Goal: Task Accomplishment & Management: Manage account settings

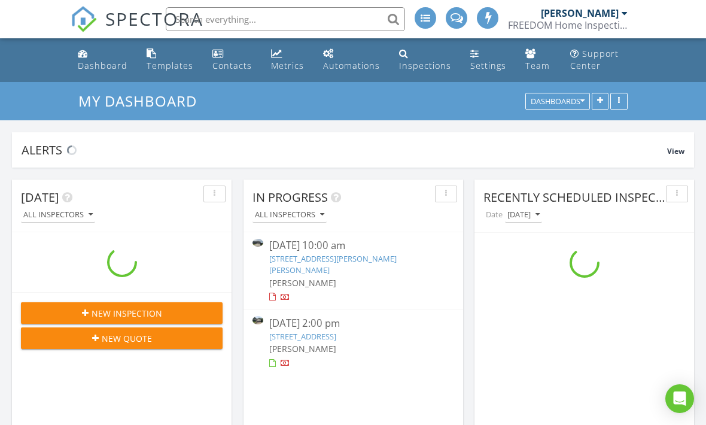
scroll to position [2615, 706]
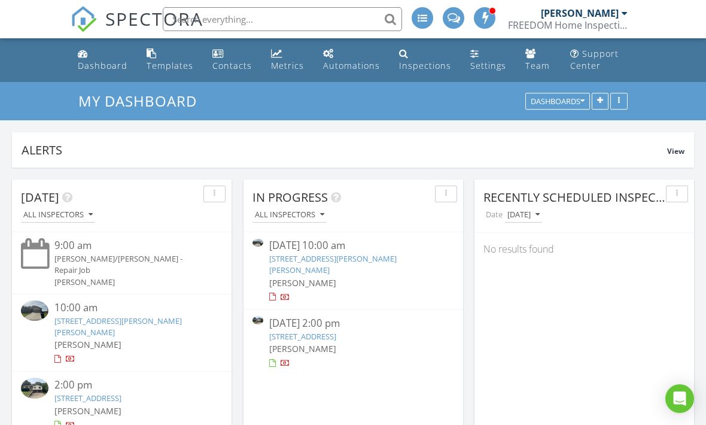
click at [281, 257] on link "20184 Hardcastle Ln, St Robert, MO 65584" at bounding box center [332, 264] width 127 height 22
click at [300, 259] on link "[STREET_ADDRESS][PERSON_NAME][PERSON_NAME]" at bounding box center [332, 264] width 127 height 22
click at [376, 253] on link "[STREET_ADDRESS][PERSON_NAME][PERSON_NAME]" at bounding box center [332, 264] width 127 height 22
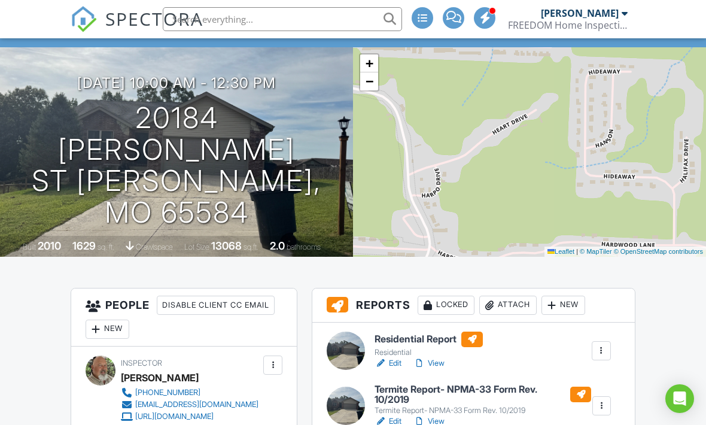
scroll to position [216, 0]
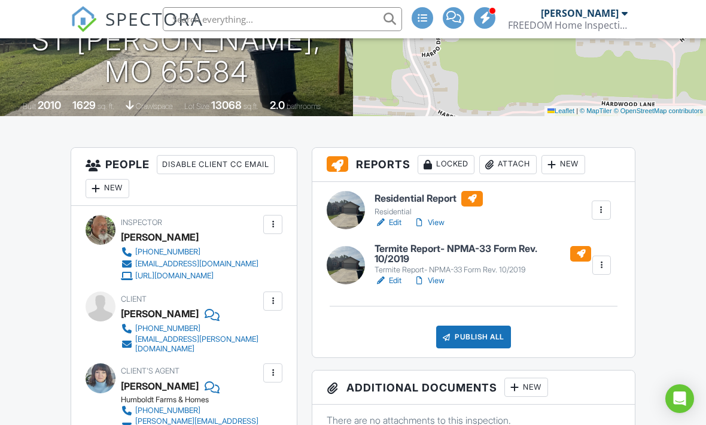
click at [483, 345] on div "Publish All" at bounding box center [473, 336] width 75 height 23
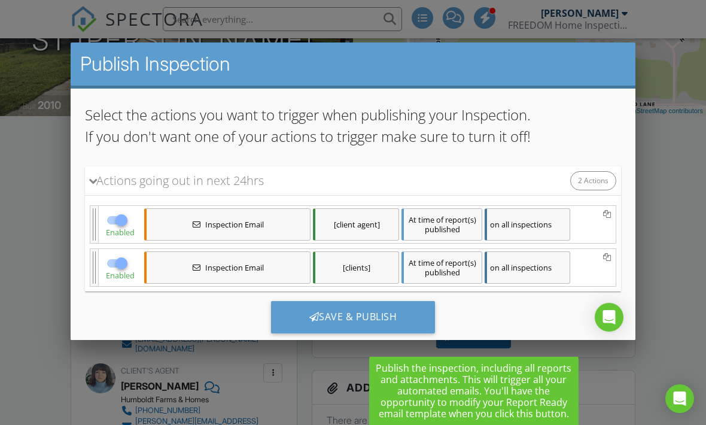
scroll to position [100, 0]
click at [354, 331] on div "Save & Publish" at bounding box center [353, 317] width 165 height 32
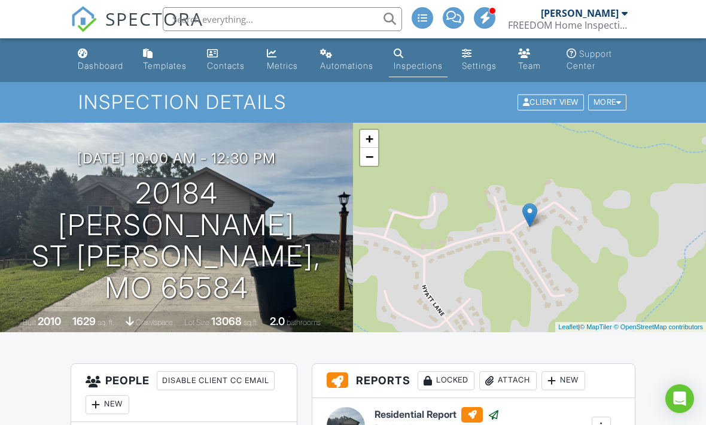
click at [111, 63] on div "Dashboard" at bounding box center [100, 65] width 45 height 10
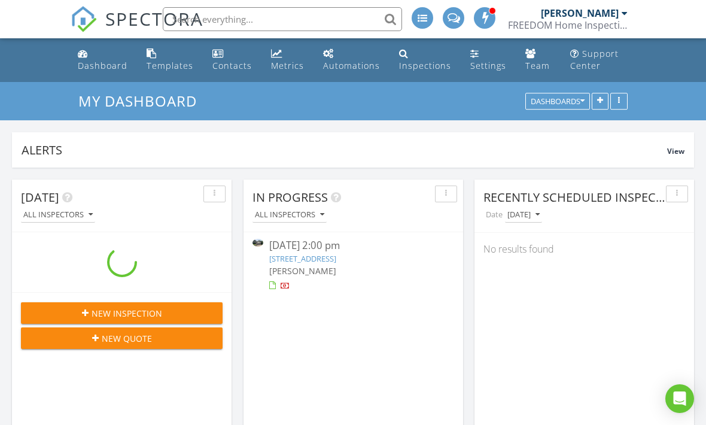
scroll to position [2615, 706]
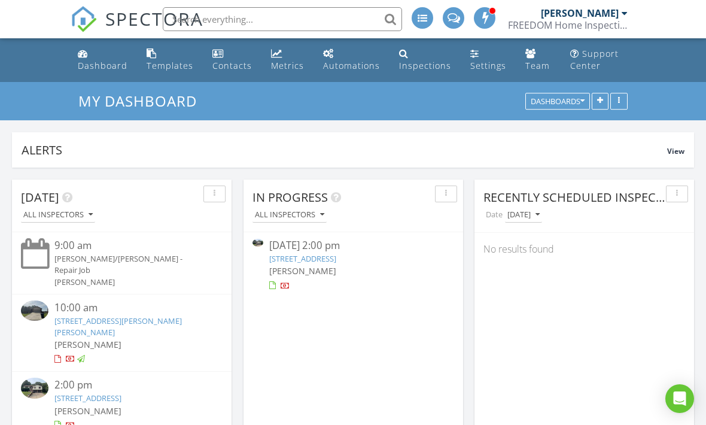
click at [379, 264] on div "[PERSON_NAME]" at bounding box center [353, 270] width 168 height 13
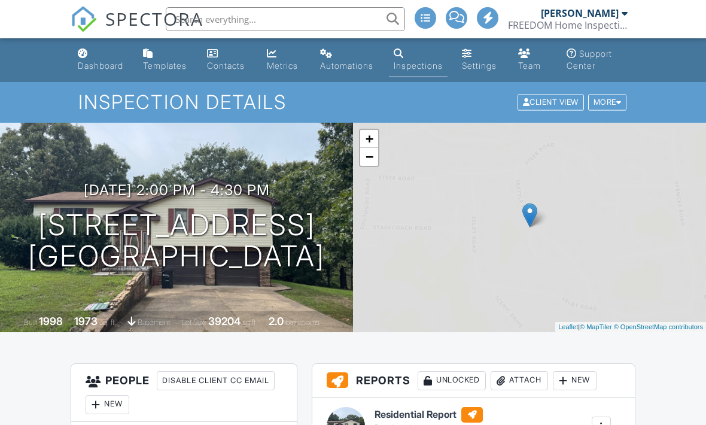
click at [325, 257] on h1 "24565 Seattle Rd Waynesville, MO 65583" at bounding box center [176, 240] width 297 height 63
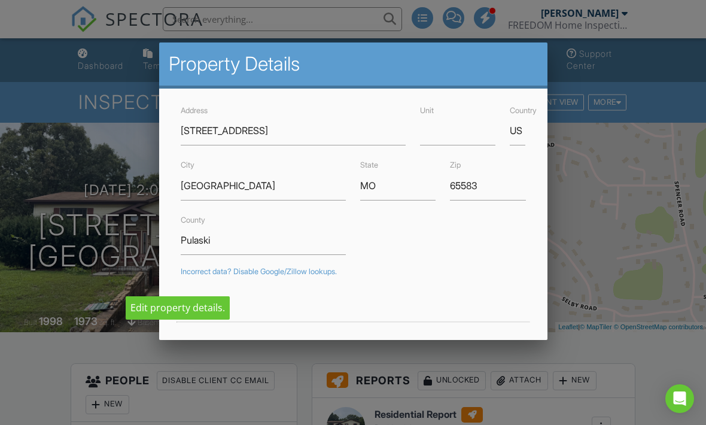
click at [605, 191] on div at bounding box center [353, 205] width 706 height 531
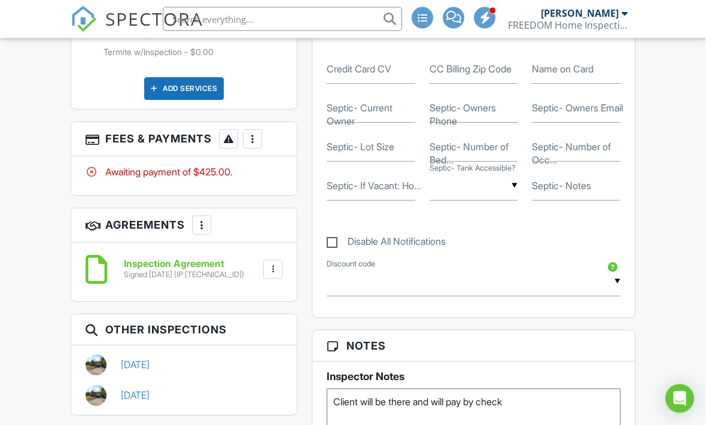
scroll to position [823, 0]
click at [254, 148] on div "More" at bounding box center [252, 138] width 19 height 19
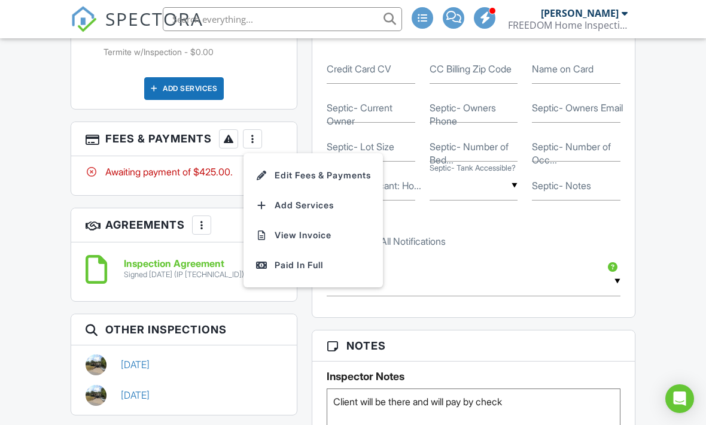
click at [307, 190] on li "Edit Fees & Payments" at bounding box center [313, 175] width 125 height 30
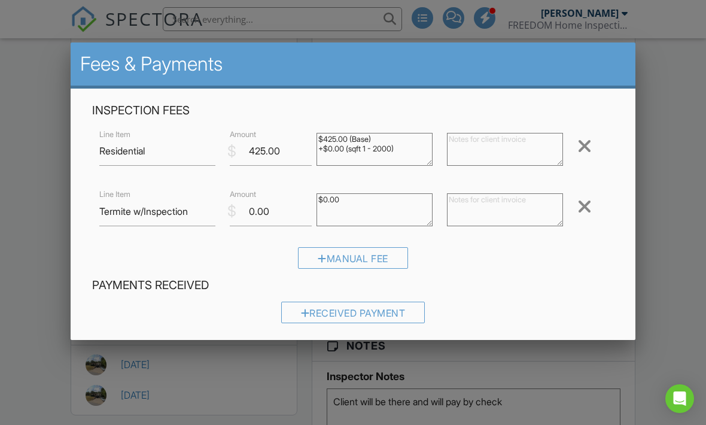
click at [319, 319] on div "Received Payment" at bounding box center [353, 312] width 144 height 22
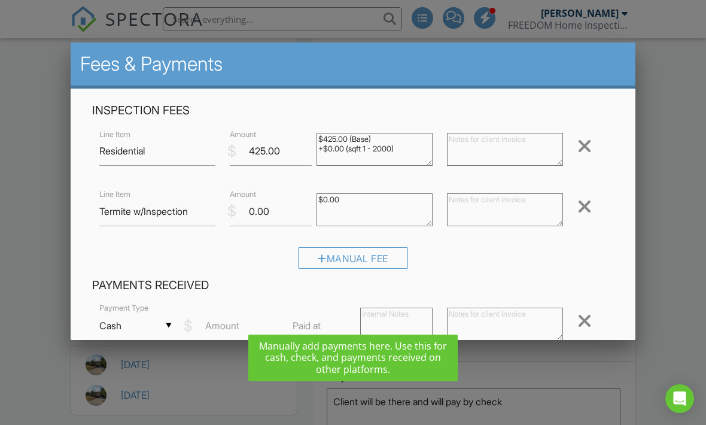
click at [169, 336] on input "Cash" at bounding box center [135, 325] width 72 height 29
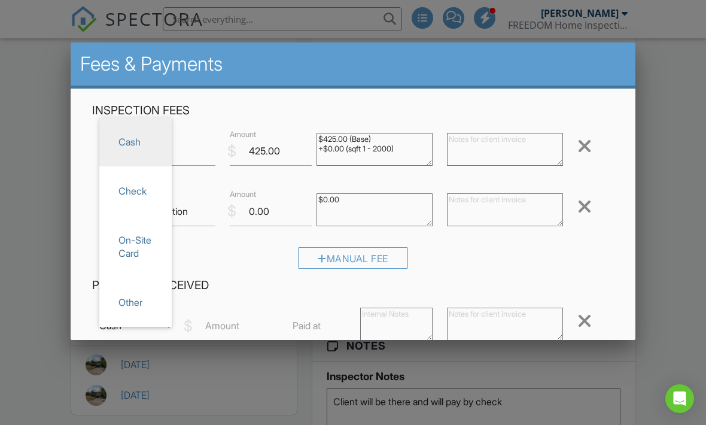
scroll to position [2, 0]
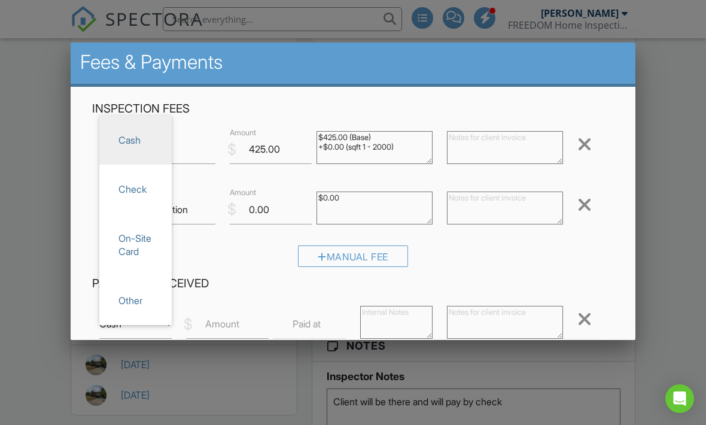
click at [226, 330] on label "Amount" at bounding box center [222, 323] width 34 height 13
click at [226, 331] on input "Amount" at bounding box center [227, 323] width 82 height 29
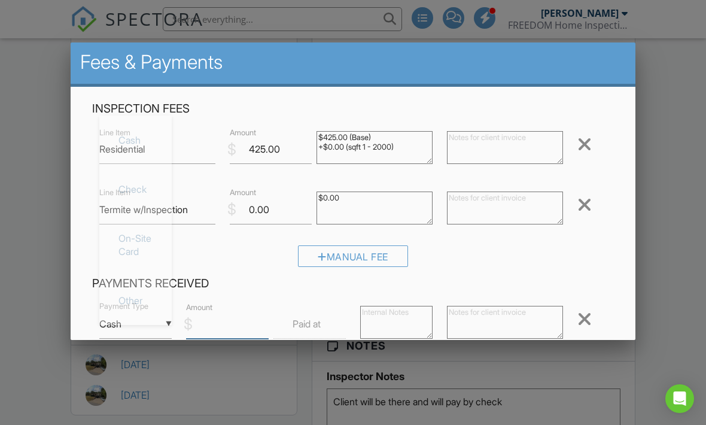
scroll to position [822, 0]
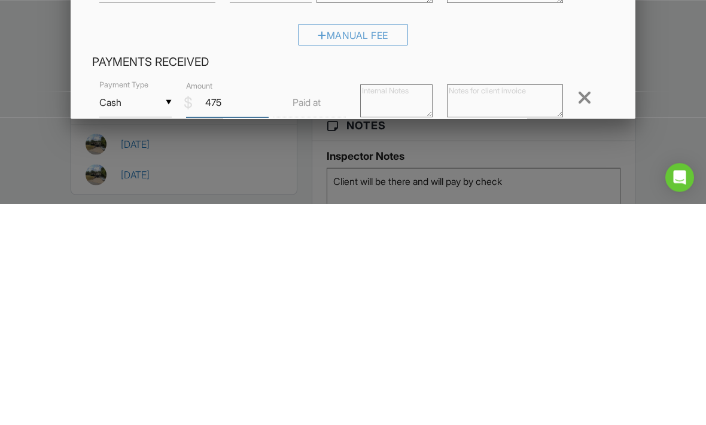
type input "475"
click at [376, 306] on textarea at bounding box center [396, 322] width 72 height 33
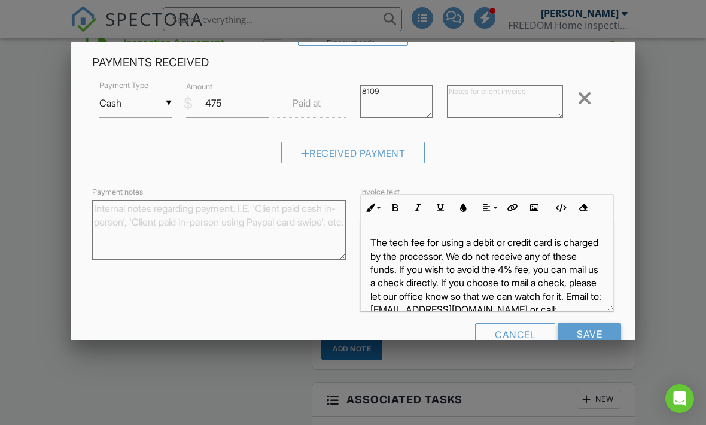
scroll to position [222, 0]
type textarea "8109"
click at [593, 339] on input "Save" at bounding box center [589, 335] width 63 height 22
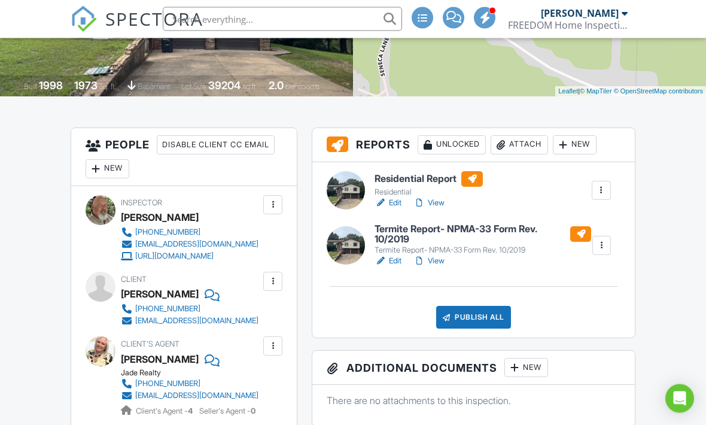
scroll to position [237, 0]
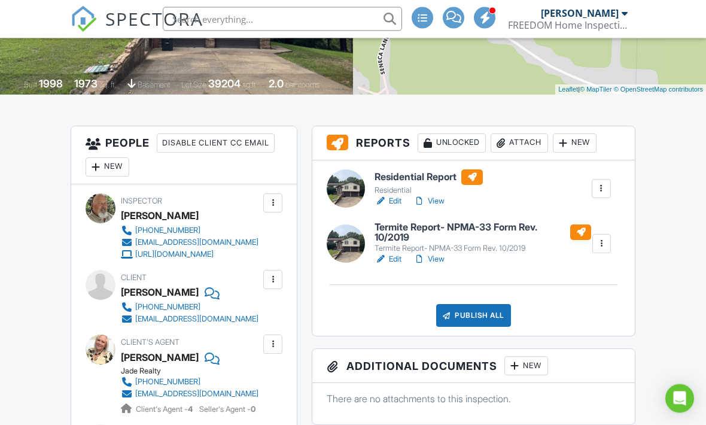
click at [441, 202] on link "View" at bounding box center [428, 202] width 31 height 12
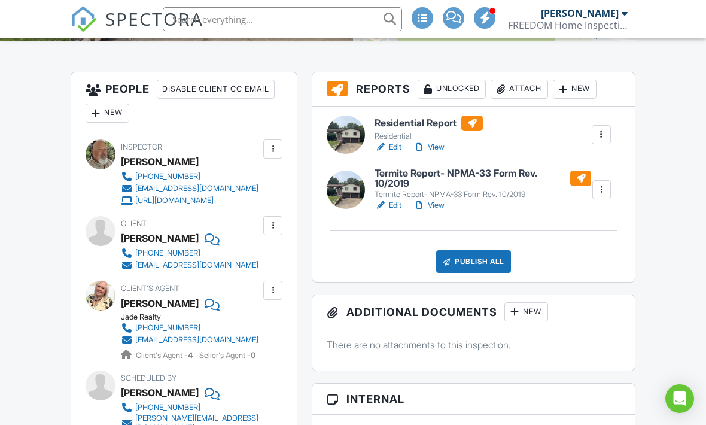
scroll to position [331, 0]
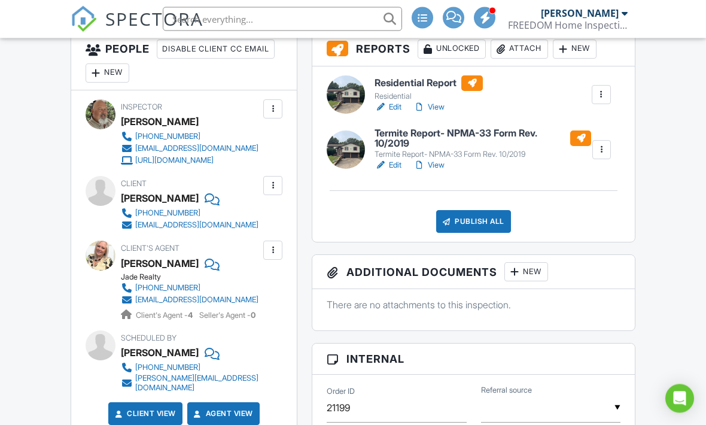
click at [465, 221] on div "Publish All" at bounding box center [473, 222] width 75 height 23
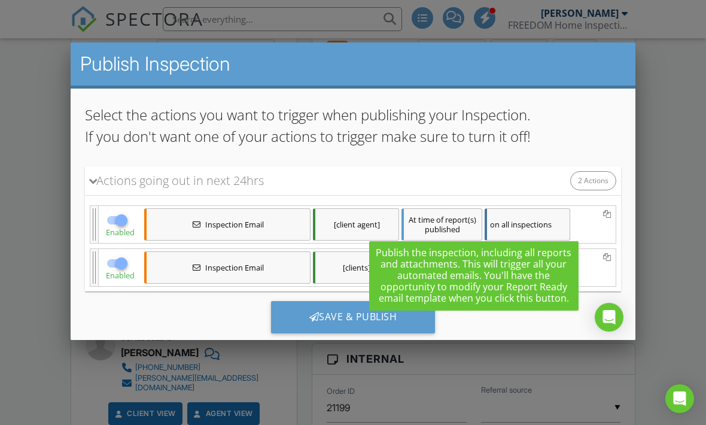
scroll to position [100, 0]
click at [311, 325] on div "Save & Publish" at bounding box center [353, 317] width 165 height 32
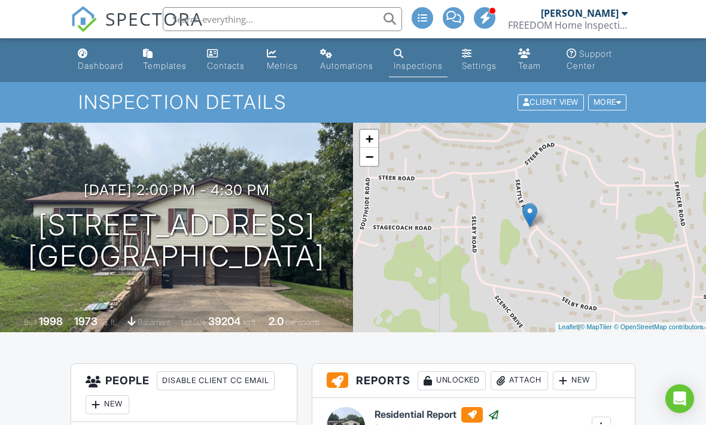
click at [98, 74] on link "Dashboard" at bounding box center [101, 60] width 56 height 34
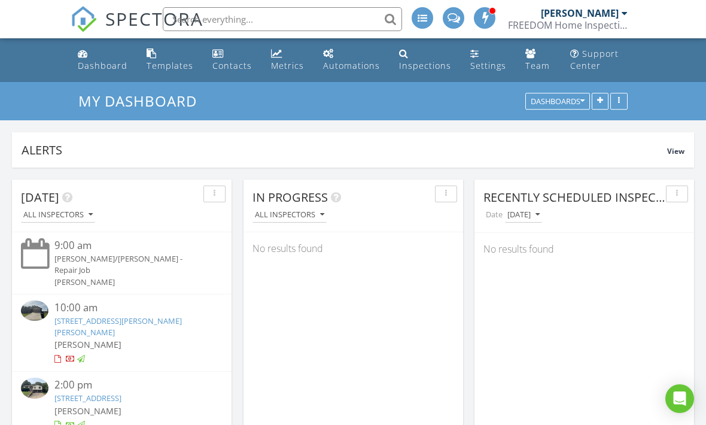
scroll to position [6, 6]
